Goal: Navigation & Orientation: Find specific page/section

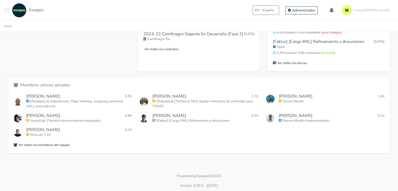
scroll to position [253, 0]
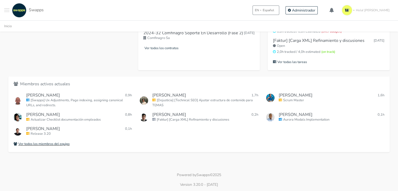
click at [60, 144] on small "Ver todos los miembros del equipo" at bounding box center [42, 143] width 56 height 5
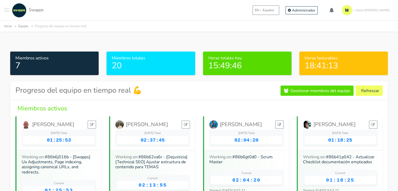
click at [6, 11] on button "Toggle navigation menu" at bounding box center [6, 10] width 5 height 14
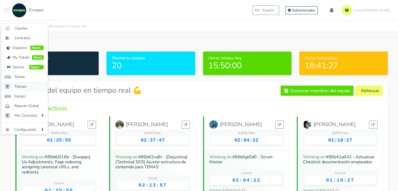
click at [24, 85] on span "Tiempo" at bounding box center [28, 86] width 29 height 5
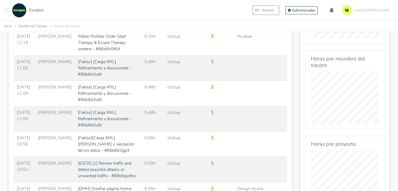
scroll to position [209, 0]
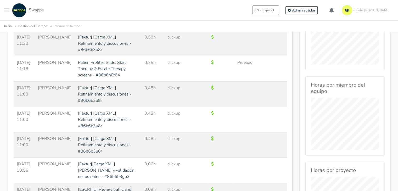
click at [10, 8] on div ".cls-1 { fill: #F15CFF; } .cls-2 { fill: #9a9a9a; } Clientes Contratos Espacios…" at bounding box center [23, 10] width 39 height 14
click at [7, 11] on button "Toggle navigation menu" at bounding box center [6, 10] width 5 height 14
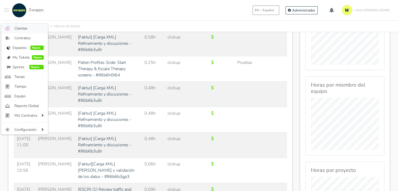
click at [30, 30] on span "Clientes" at bounding box center [28, 28] width 29 height 5
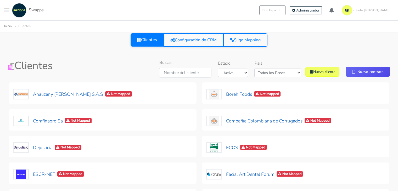
click at [6, 9] on span at bounding box center [6, 8] width 5 height 1
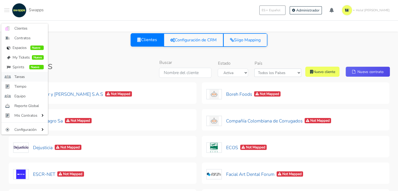
click at [24, 77] on span "Tareas" at bounding box center [28, 76] width 29 height 5
click at [24, 77] on div "Clientes" at bounding box center [69, 69] width 130 height 20
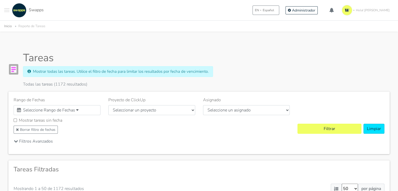
click at [5, 10] on span "Toggle navigation menu" at bounding box center [6, 10] width 5 height 1
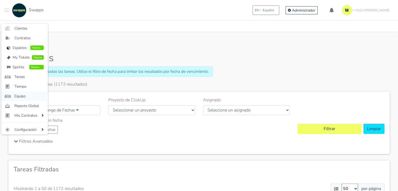
click at [25, 93] on span "Equipo" at bounding box center [28, 95] width 29 height 5
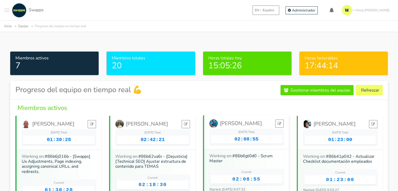
scroll to position [26, 0]
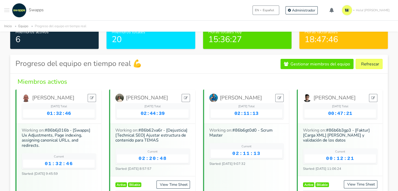
click at [8, 5] on button "Toggle navigation menu" at bounding box center [6, 10] width 5 height 14
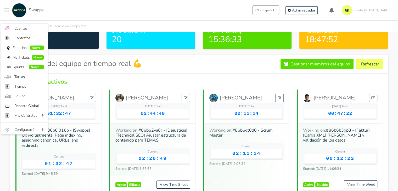
click at [21, 11] on img "Main navigation" at bounding box center [19, 10] width 14 height 14
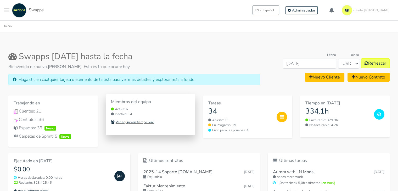
click at [150, 121] on small "Ver equipo en tiempo real" at bounding box center [132, 122] width 43 height 5
